Goal: Information Seeking & Learning: Learn about a topic

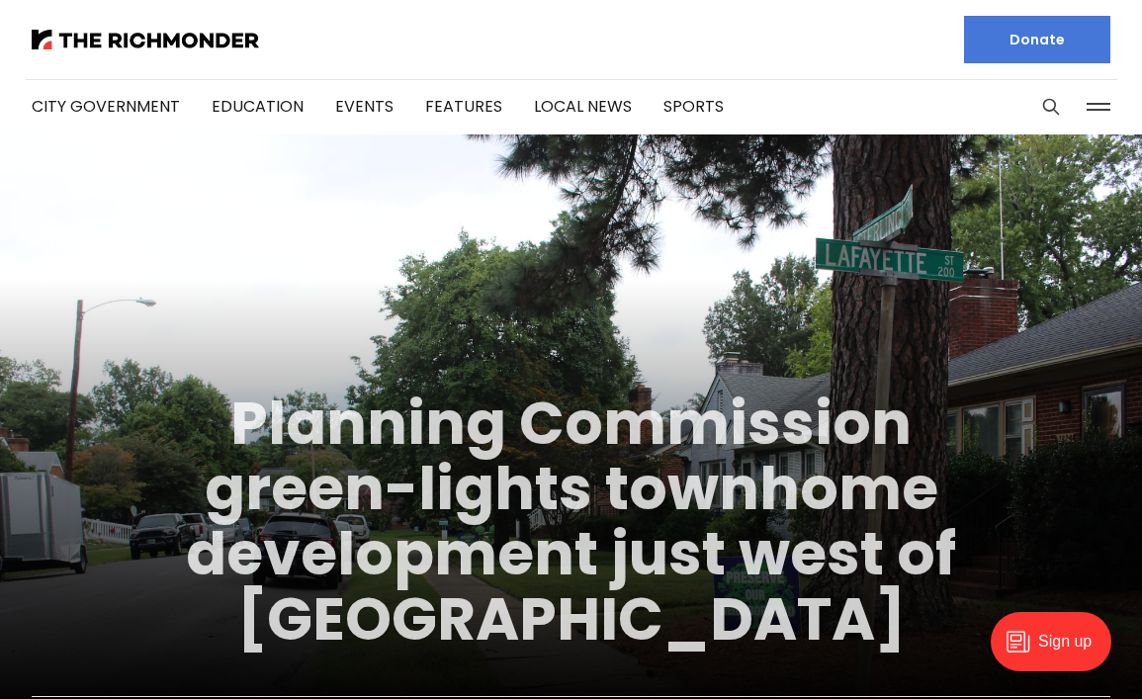
click at [418, 436] on link "Planning Commission green-lights townhome development just west of Carytown" at bounding box center [571, 521] width 771 height 279
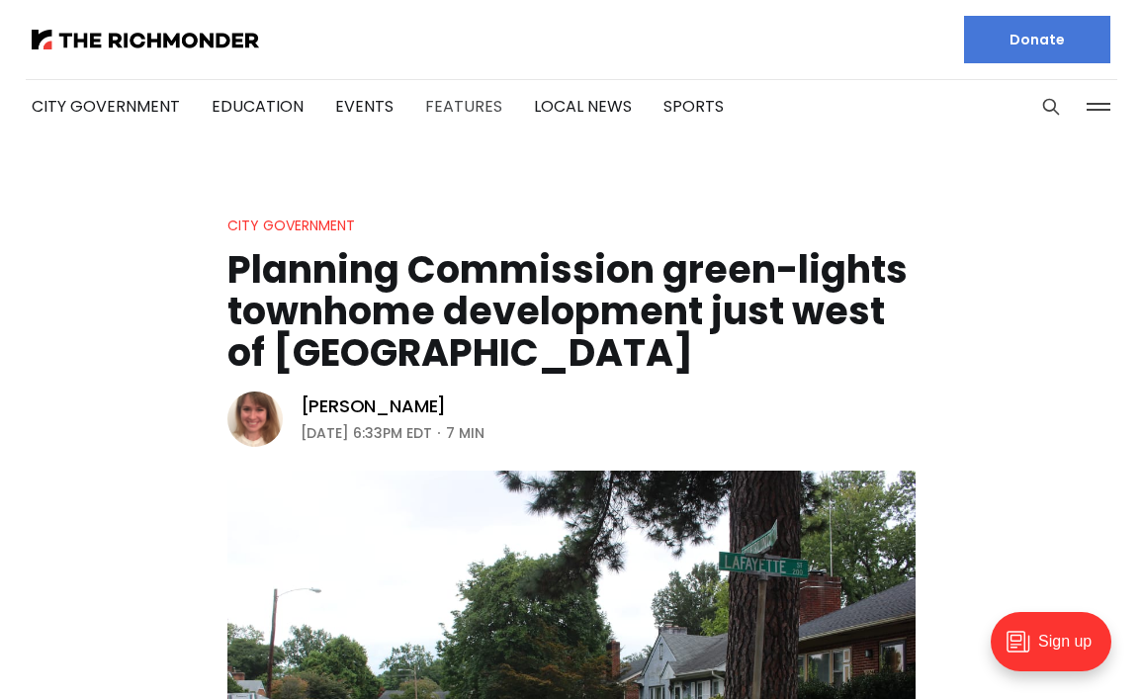
click at [460, 107] on link "Features" at bounding box center [463, 106] width 77 height 23
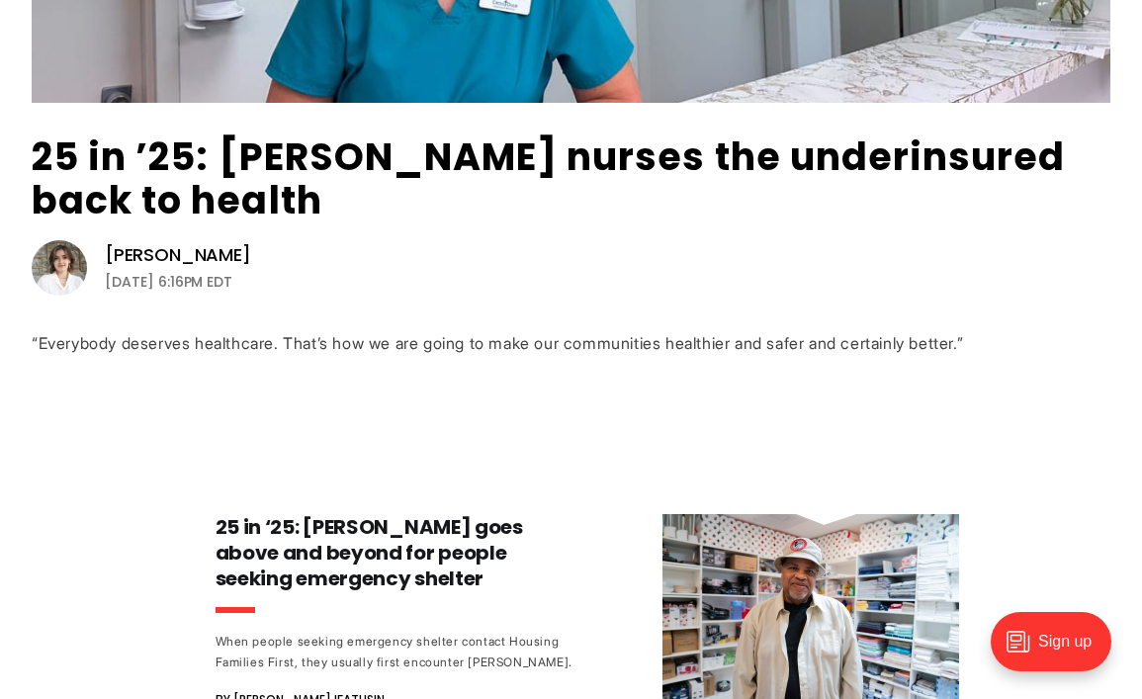
scroll to position [579, 0]
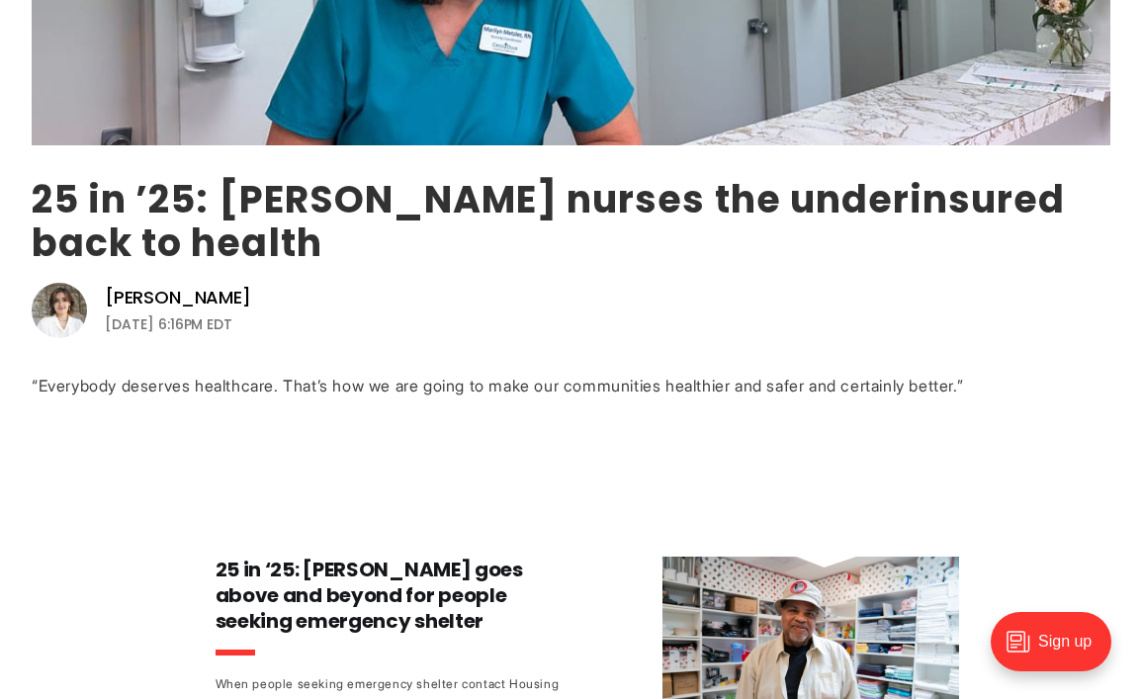
click at [397, 188] on link "25 in ’25: [PERSON_NAME] nurses the underinsured back to health" at bounding box center [549, 221] width 1034 height 96
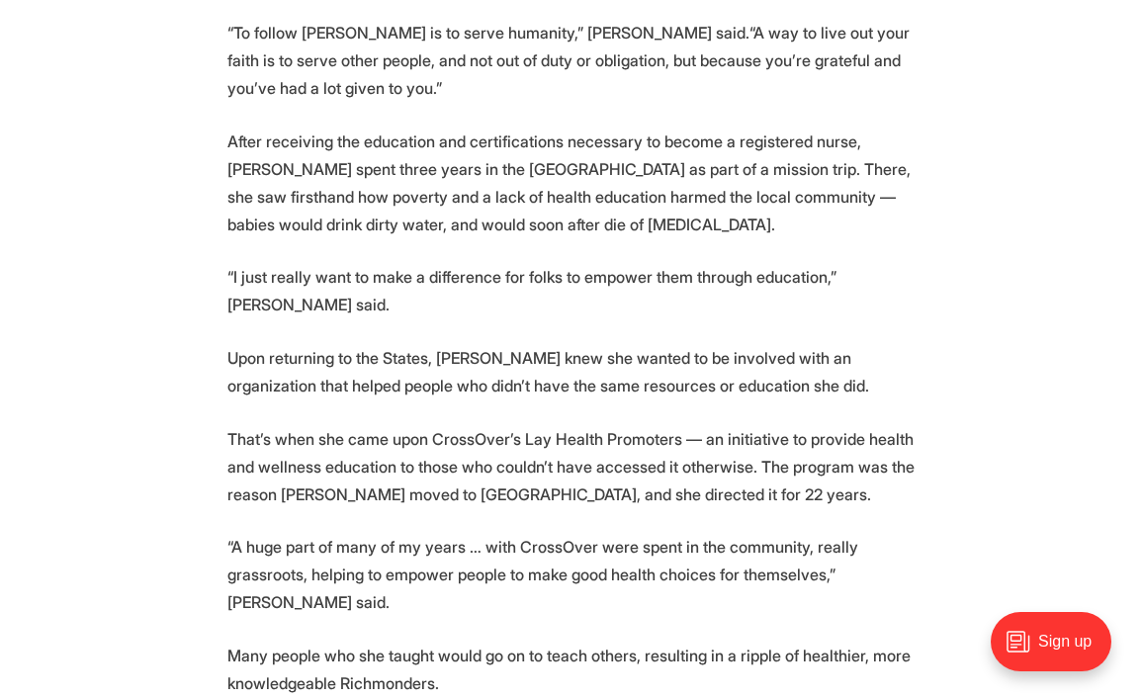
scroll to position [2037, 0]
